Goal: Information Seeking & Learning: Learn about a topic

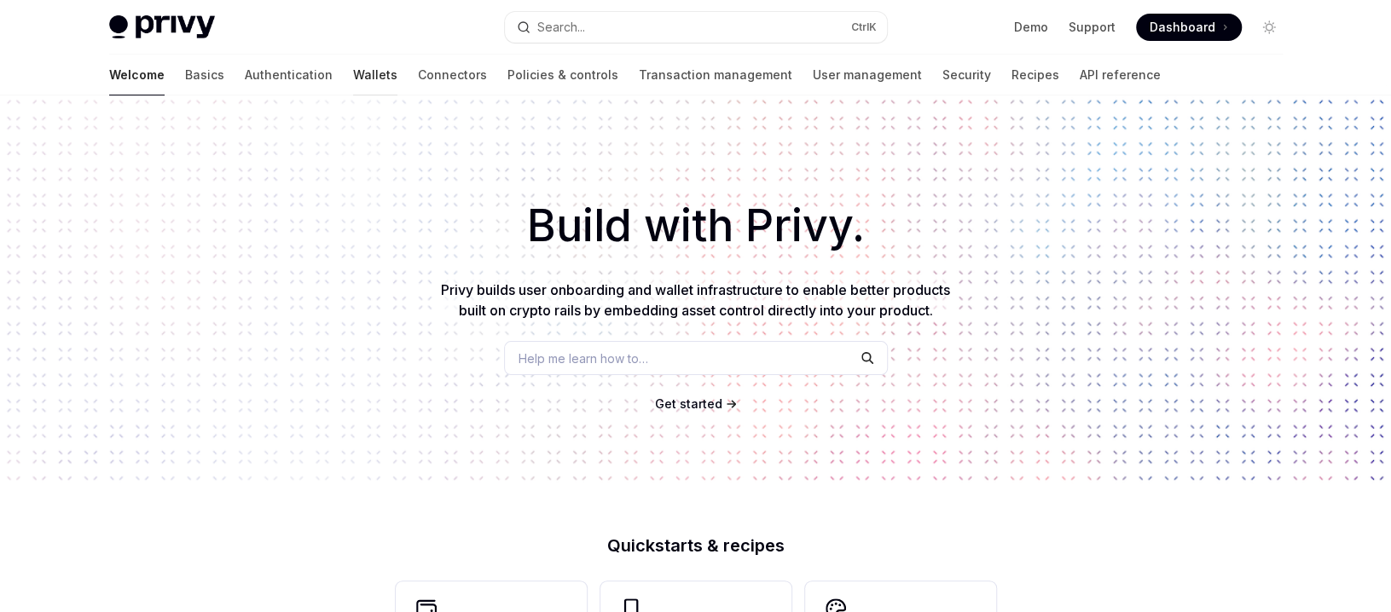
click at [353, 72] on link "Wallets" at bounding box center [375, 75] width 44 height 41
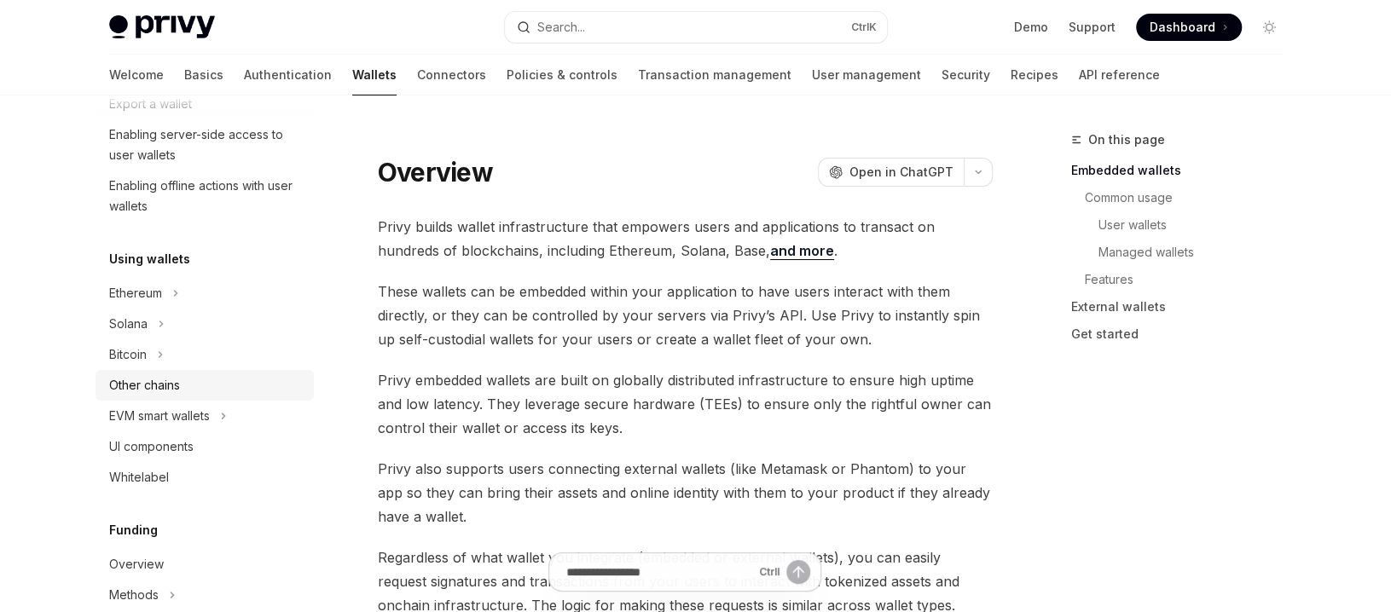
scroll to position [341, 0]
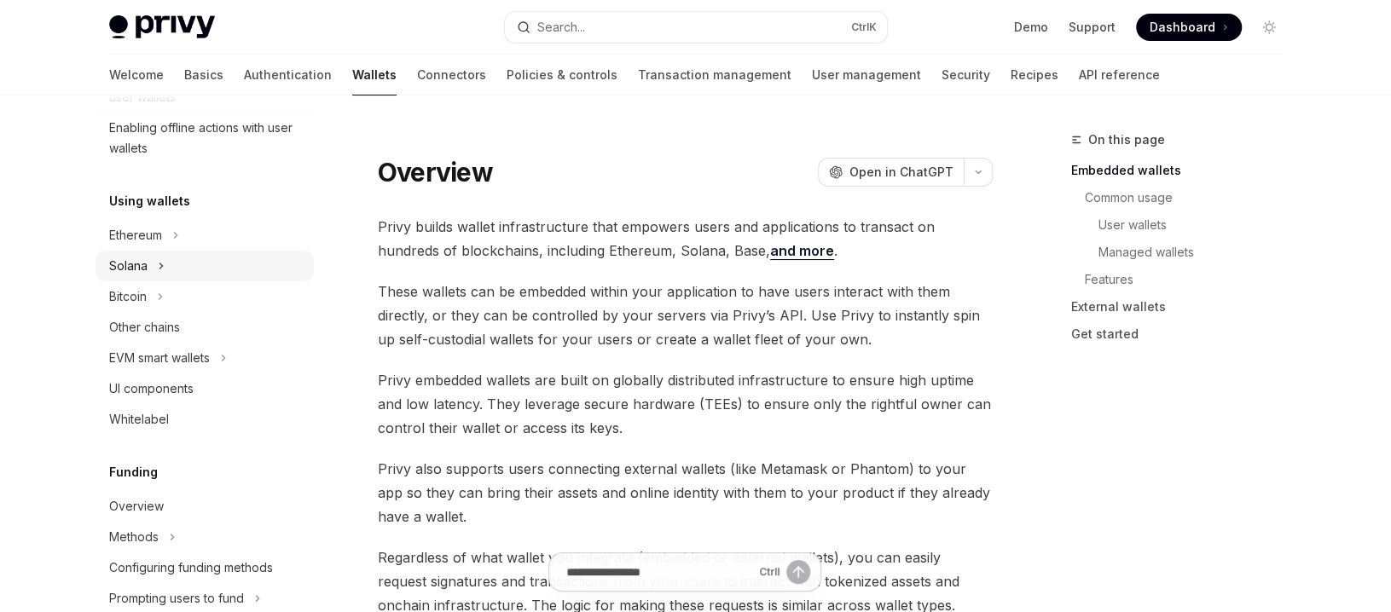
click at [130, 267] on div "Solana" at bounding box center [128, 266] width 38 height 20
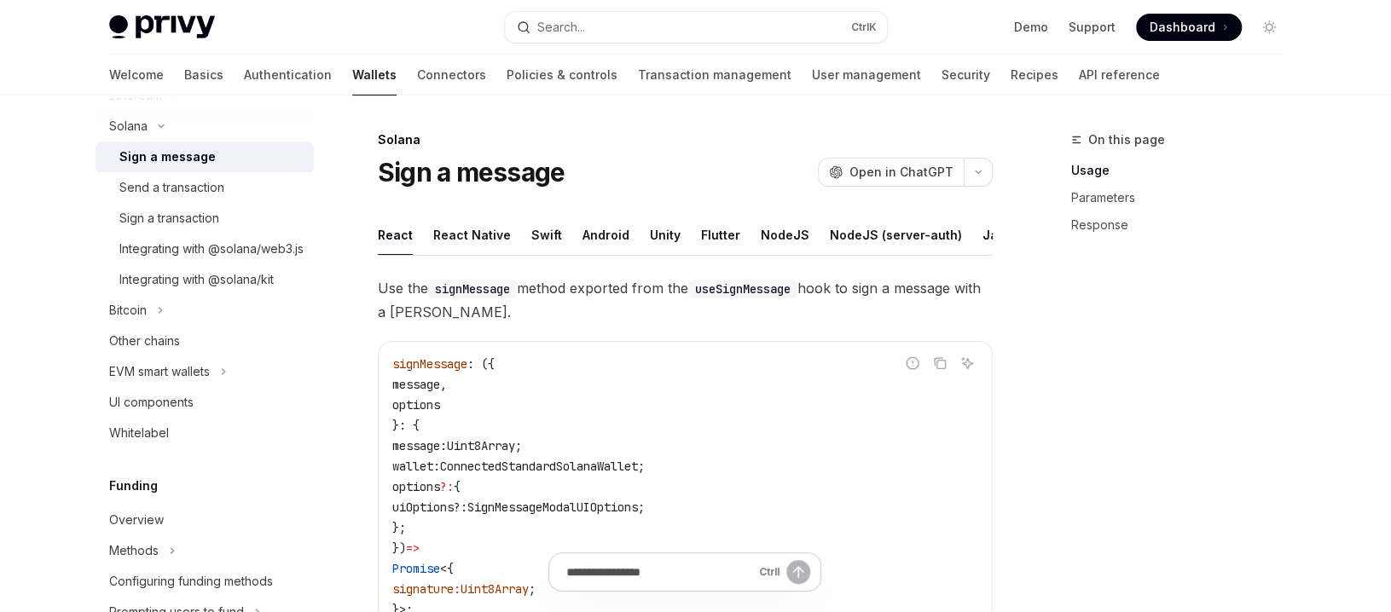
scroll to position [512, 0]
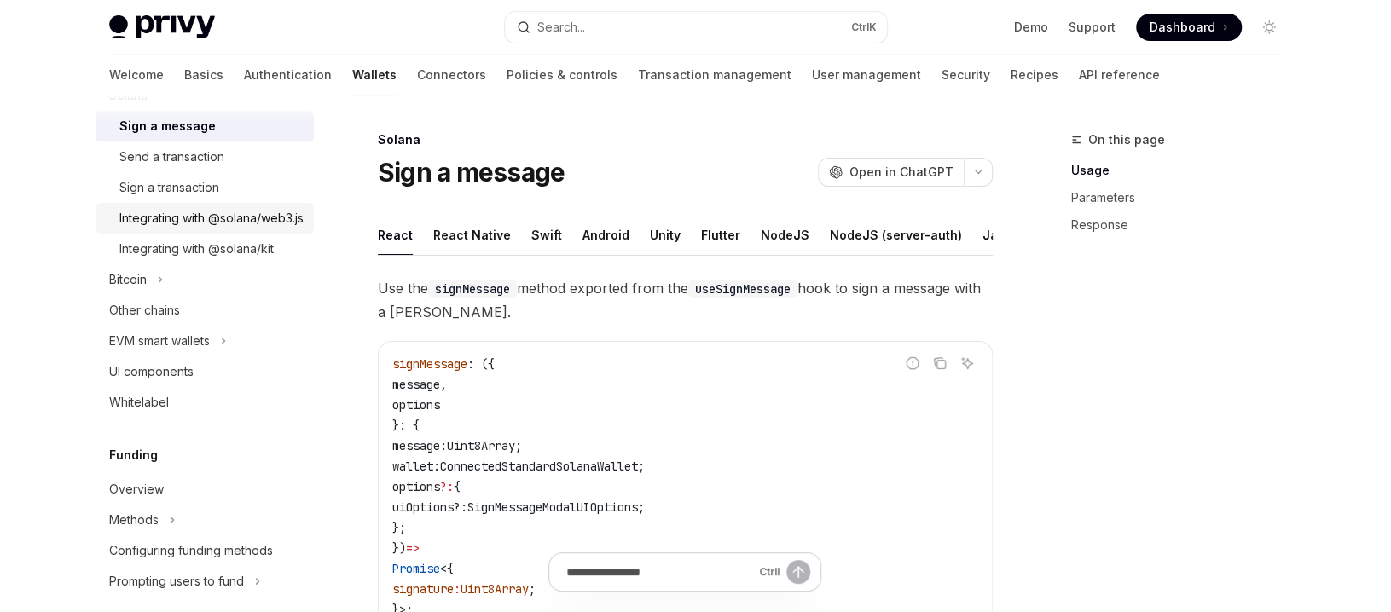
click at [132, 224] on div "Integrating with @solana/web3.js" at bounding box center [211, 218] width 184 height 20
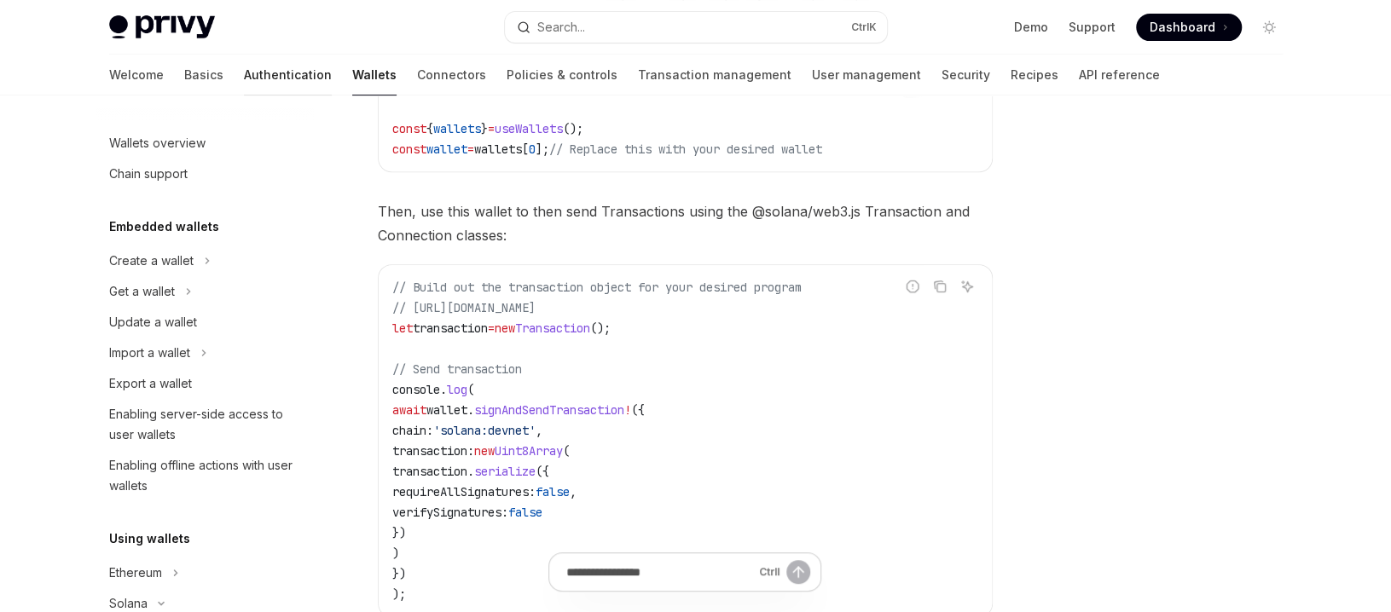
scroll to position [171, 0]
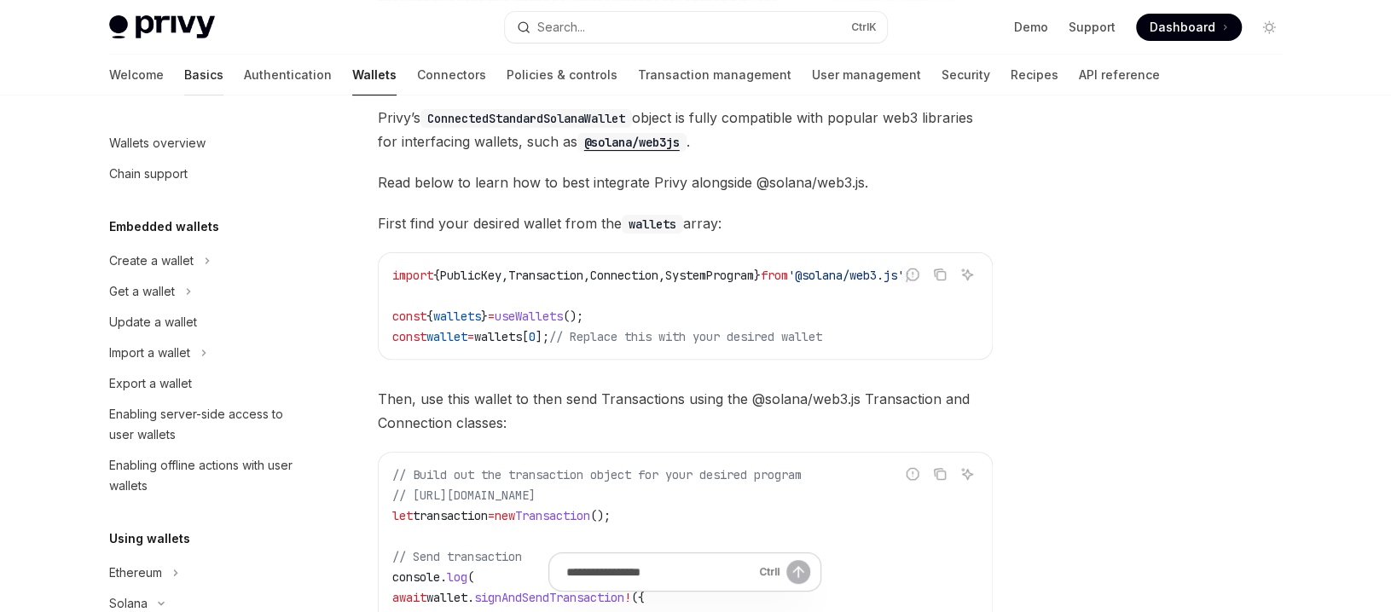
click at [184, 72] on link "Basics" at bounding box center [203, 75] width 39 height 41
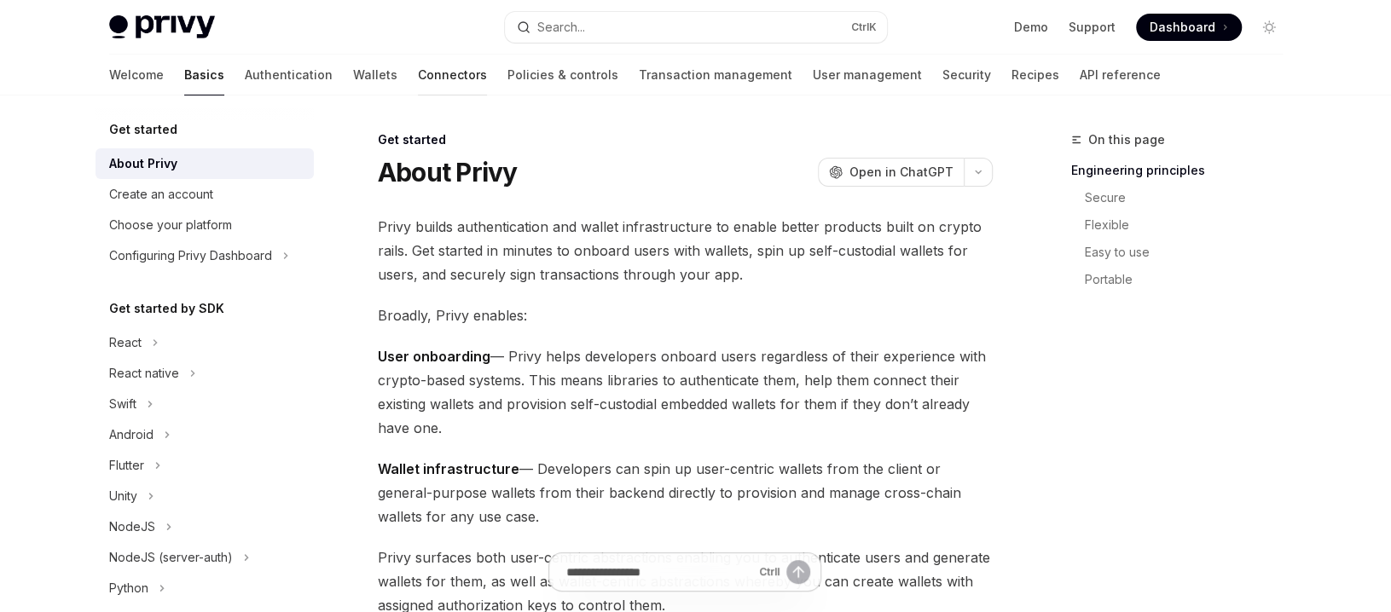
click at [418, 78] on link "Connectors" at bounding box center [452, 75] width 69 height 41
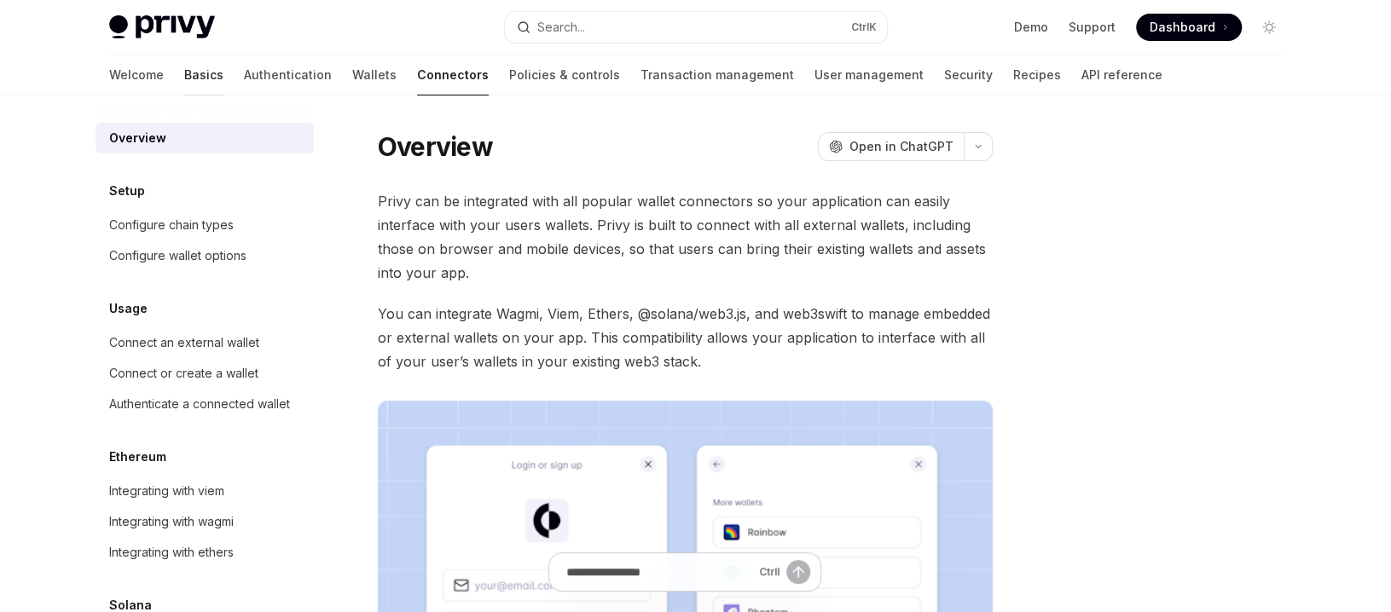
click at [184, 78] on link "Basics" at bounding box center [203, 75] width 39 height 41
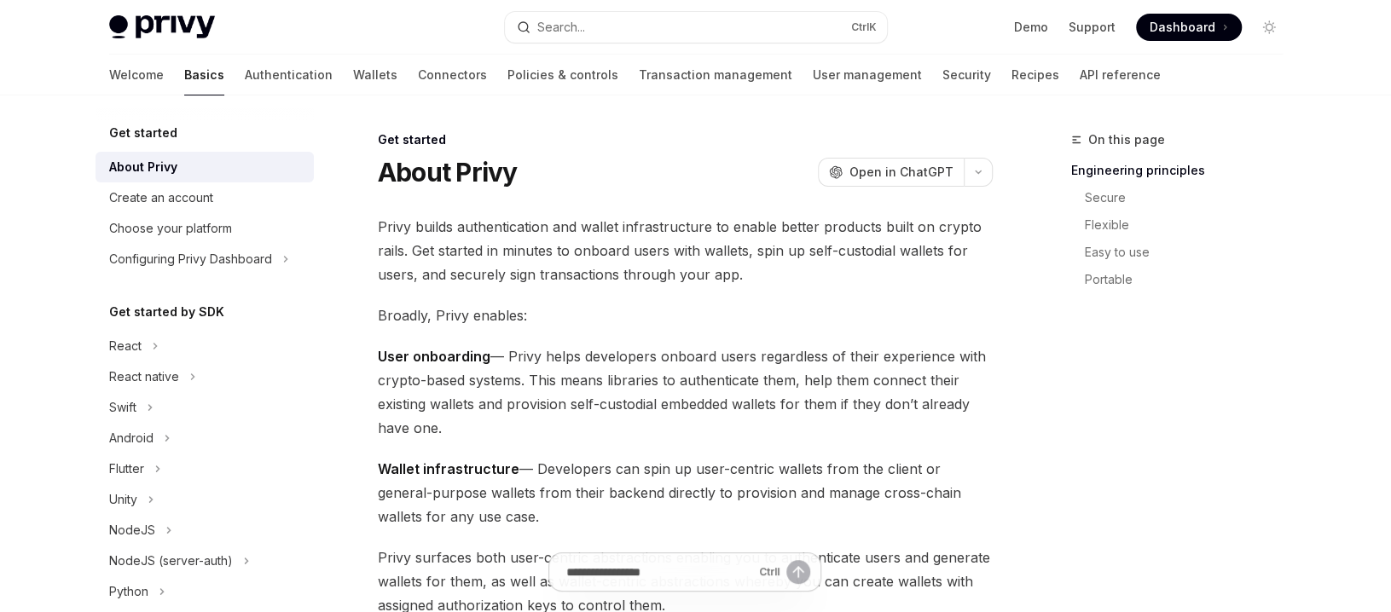
scroll to position [171, 0]
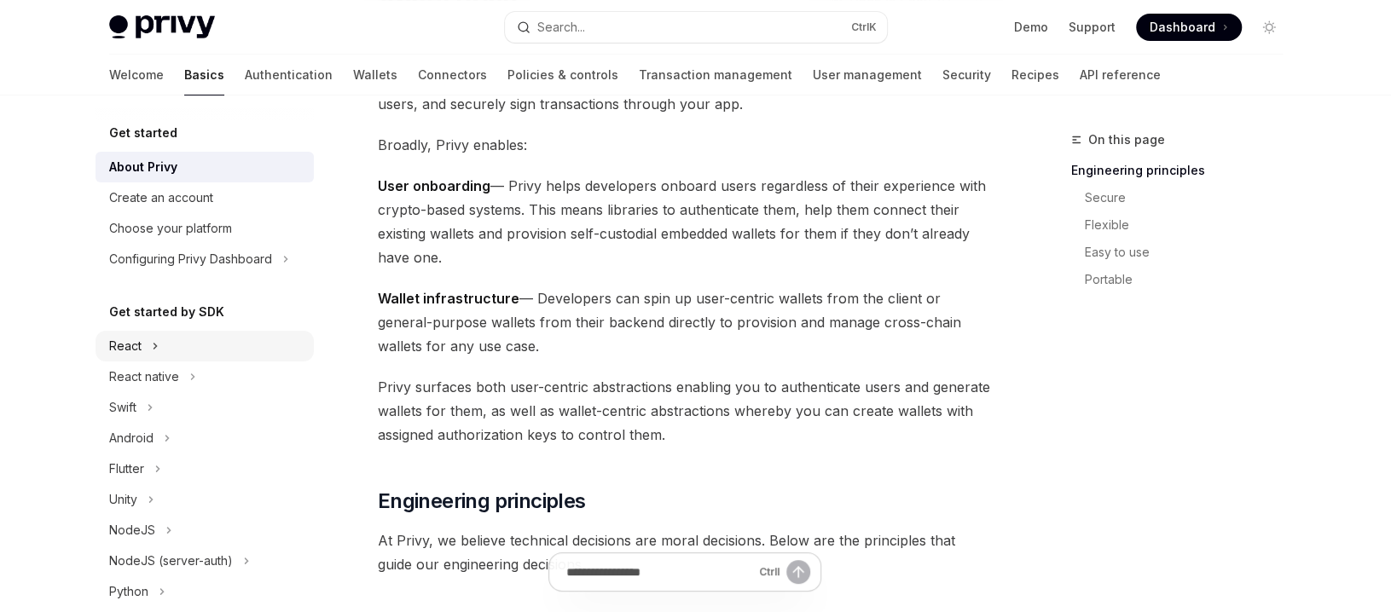
click at [130, 344] on div "React" at bounding box center [125, 346] width 32 height 20
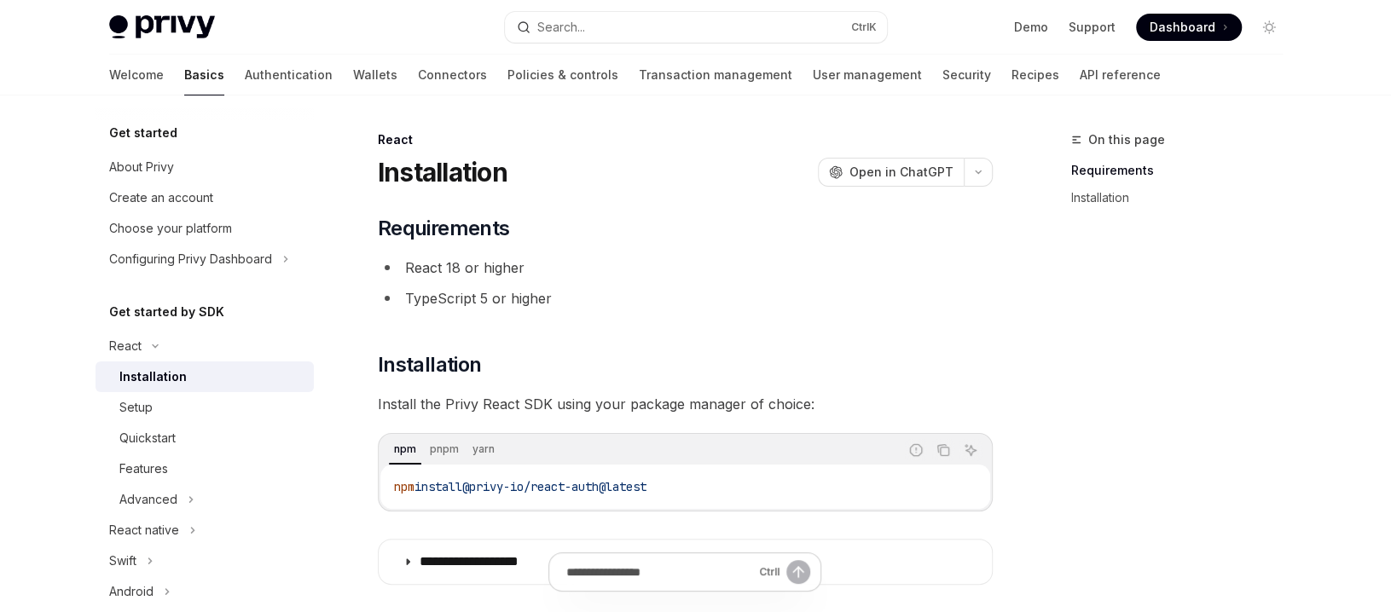
click at [138, 373] on div "Installation" at bounding box center [152, 377] width 67 height 20
type textarea "*"
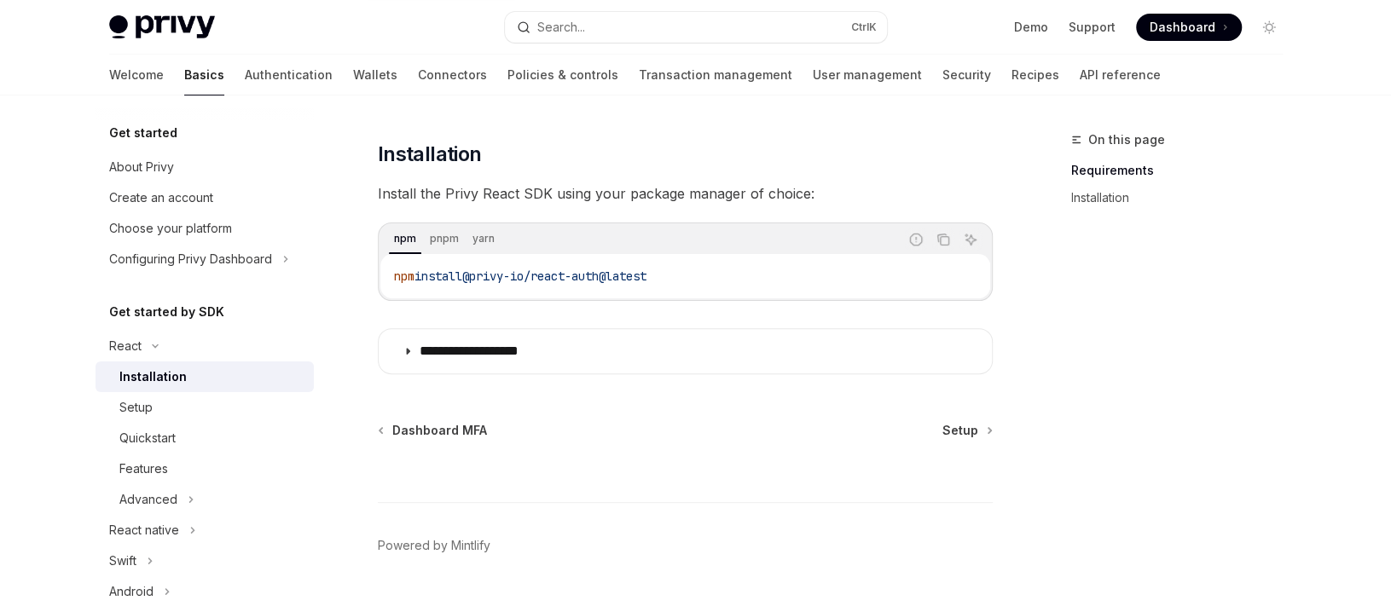
scroll to position [246, 0]
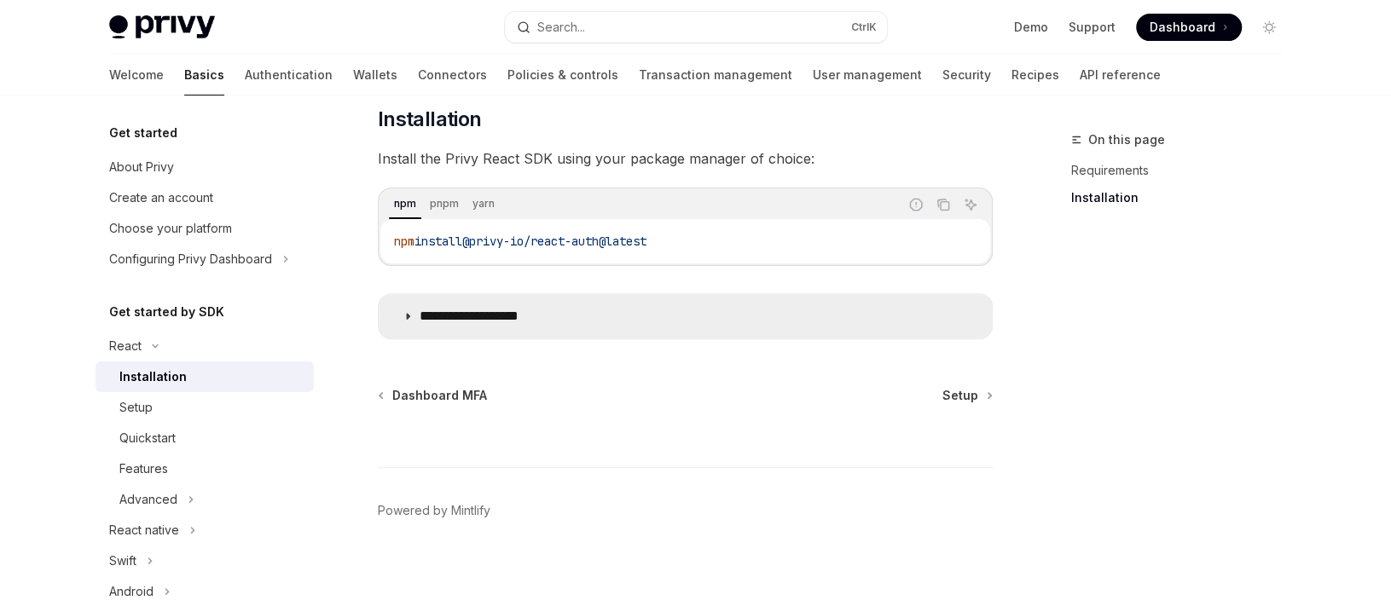
click at [419, 320] on p "**********" at bounding box center [489, 316] width 141 height 17
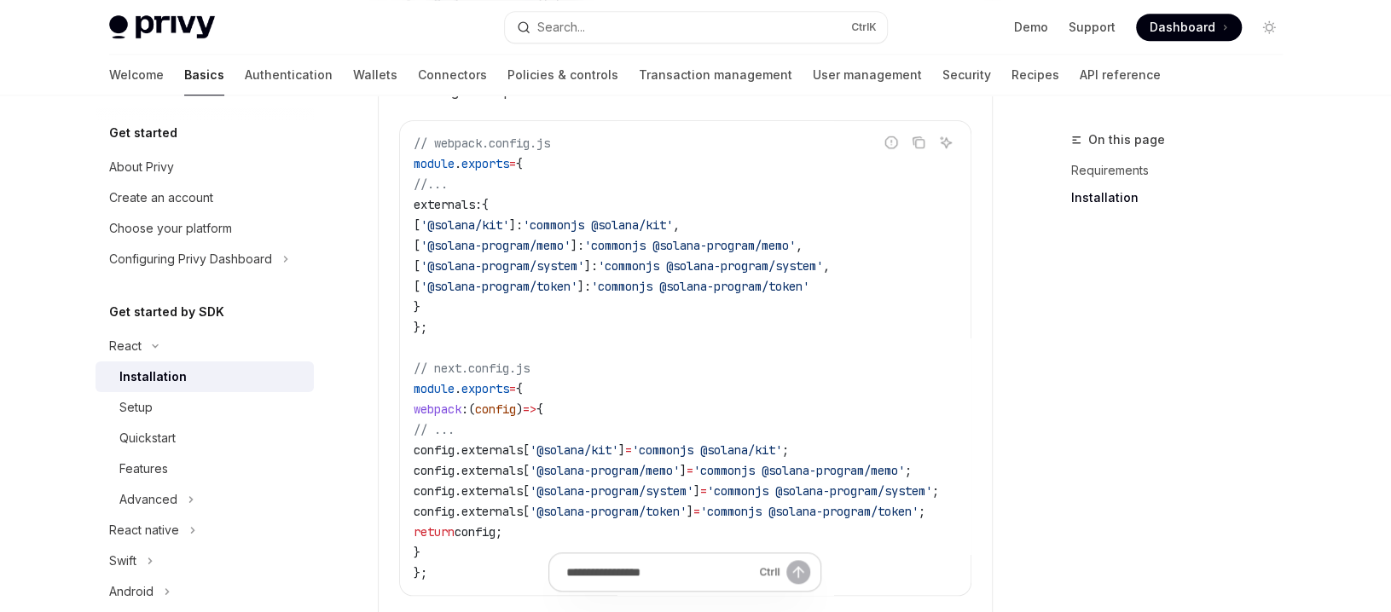
scroll to position [587, 0]
